Goal: Navigation & Orientation: Find specific page/section

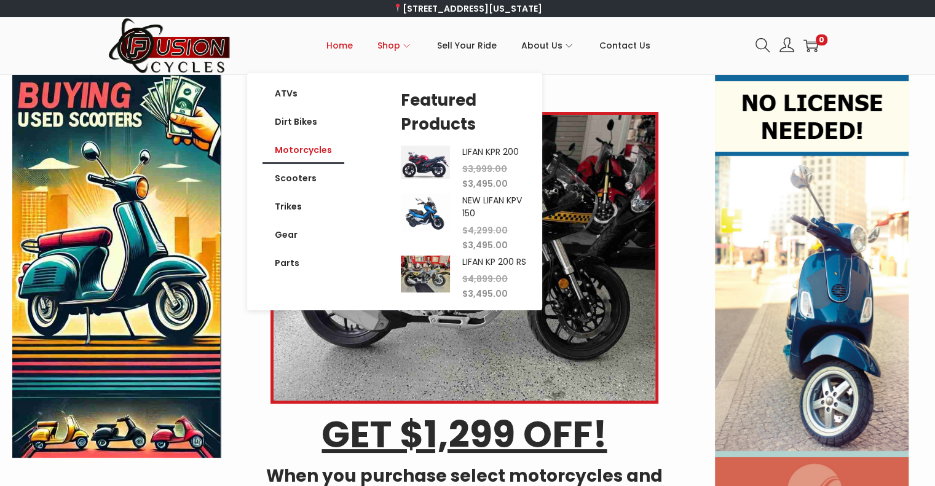
click at [319, 148] on link "Motorcycles" at bounding box center [303, 150] width 82 height 28
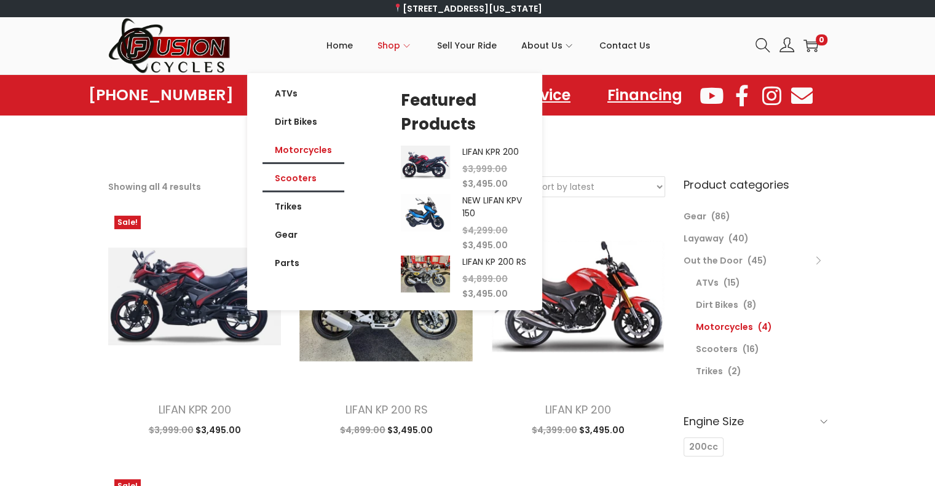
click at [302, 177] on link "Scooters" at bounding box center [303, 178] width 82 height 28
